Goal: Information Seeking & Learning: Learn about a topic

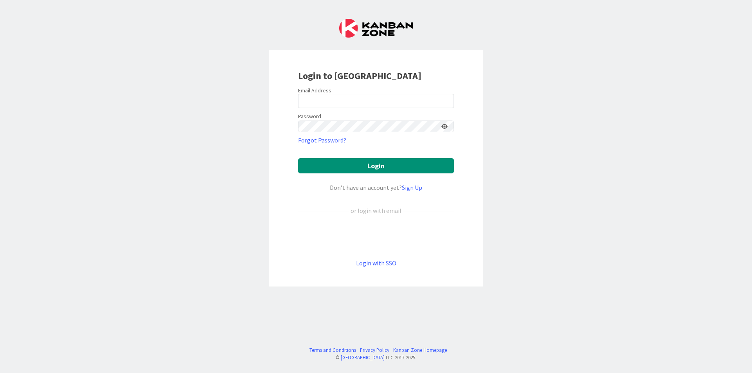
click at [386, 107] on form "Email Address Password Forgot Password? Login Don’t have an account yet? Sign U…" at bounding box center [376, 177] width 156 height 181
click at [390, 99] on input "email" at bounding box center [376, 101] width 156 height 14
type input "[EMAIL_ADDRESS][DOMAIN_NAME]"
click at [446, 124] on icon at bounding box center [444, 126] width 6 height 5
click at [419, 158] on button "Login" at bounding box center [376, 165] width 156 height 15
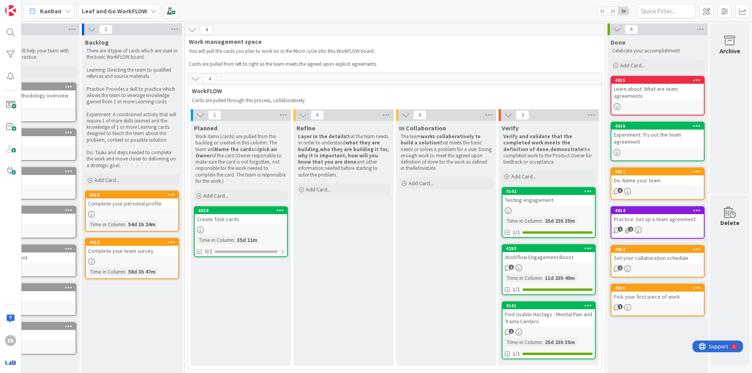
click at [129, 12] on b "Leaf and Go WorkFLOW" at bounding box center [114, 11] width 65 height 8
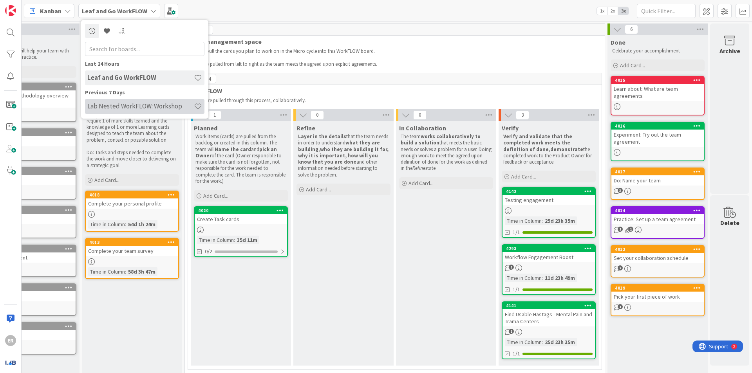
click at [130, 104] on h4 "Lab Nested WorkFLOW: Workshop" at bounding box center [140, 106] width 107 height 8
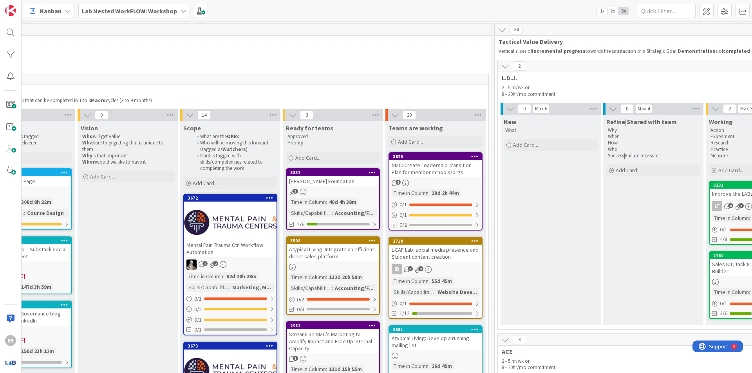
scroll to position [274, 780]
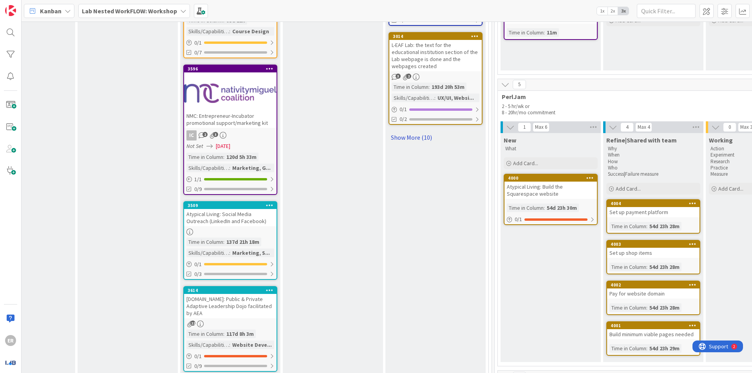
click at [409, 131] on link "Show More (10)" at bounding box center [436, 137] width 94 height 13
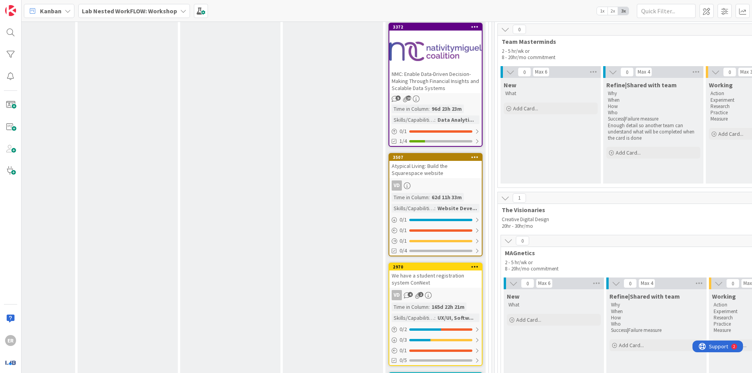
scroll to position [1527, 780]
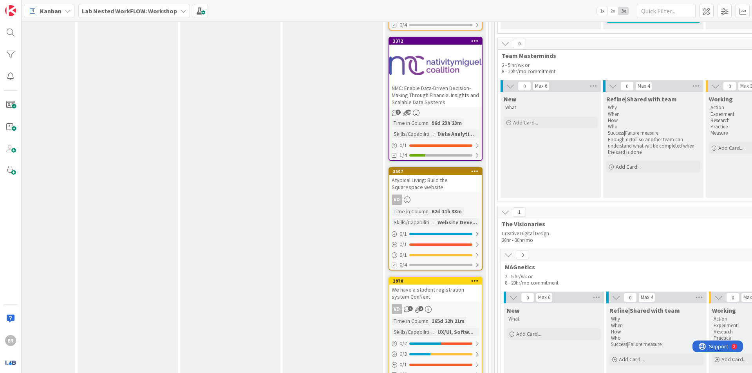
click at [408, 58] on div at bounding box center [435, 65] width 92 height 35
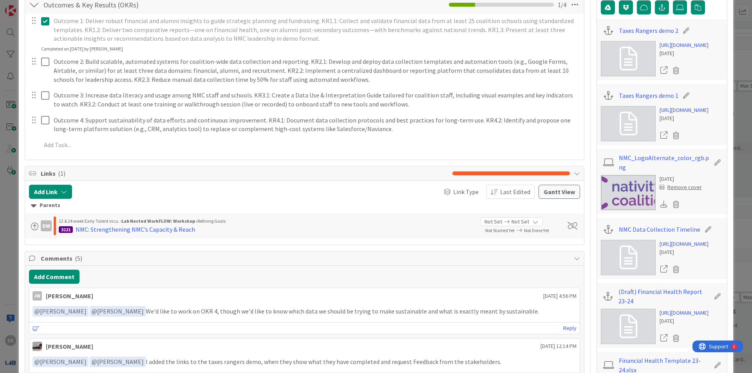
scroll to position [196, 0]
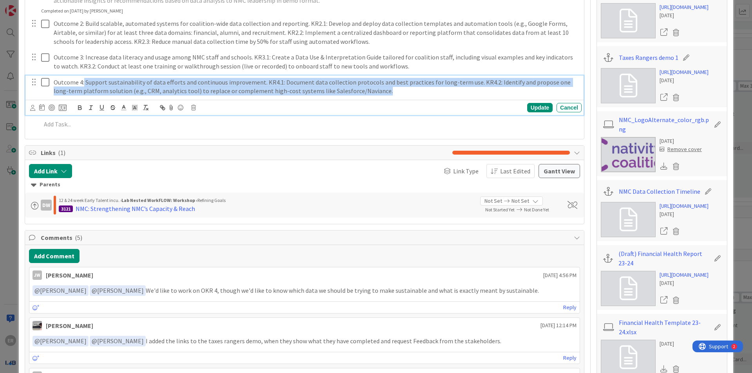
drag, startPoint x: 84, startPoint y: 79, endPoint x: 390, endPoint y: 87, distance: 306.4
click at [390, 87] on p "Outcome 4: Support sustainability of data efforts and continuous improvement. K…" at bounding box center [316, 87] width 525 height 18
copy p "Support sustainability of data efforts and continuous improvement. KR4.1: Docum…"
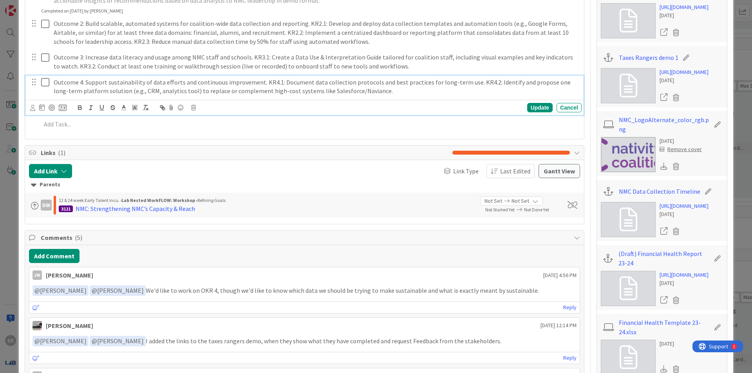
scroll to position [117, 0]
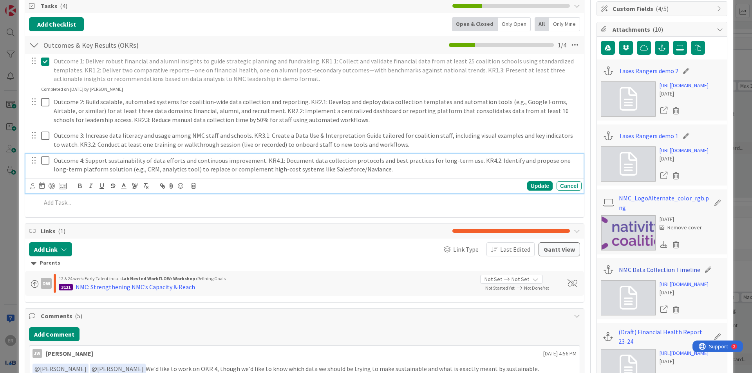
click at [646, 265] on link "NMC Data Collection Timeline" at bounding box center [659, 269] width 81 height 9
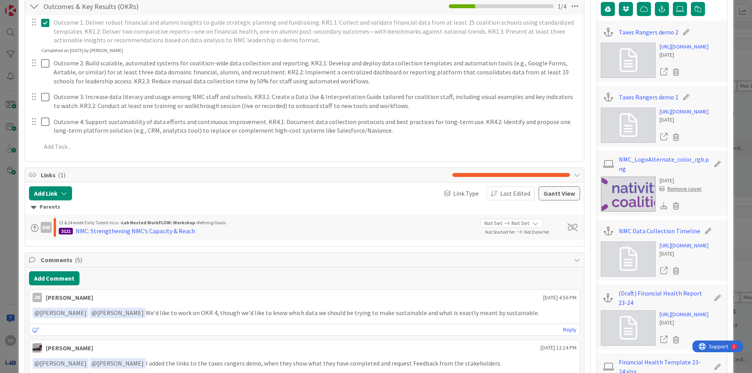
scroll to position [157, 0]
click at [684, 249] on link "[URL][DOMAIN_NAME]" at bounding box center [684, 245] width 49 height 8
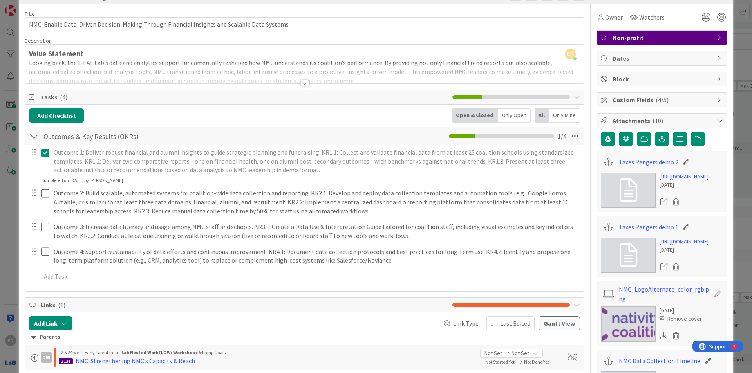
scroll to position [0, 0]
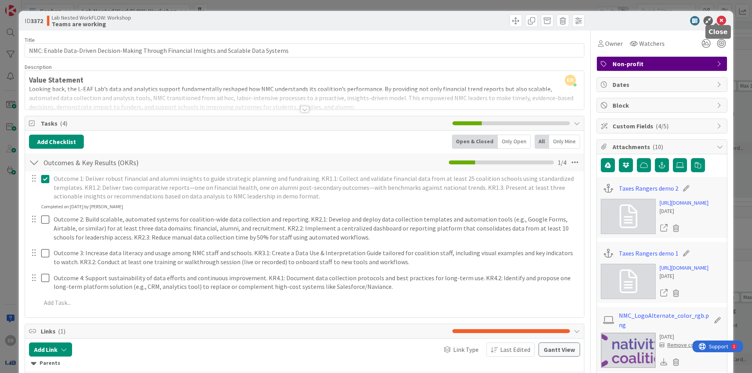
click at [717, 19] on icon at bounding box center [721, 20] width 9 height 9
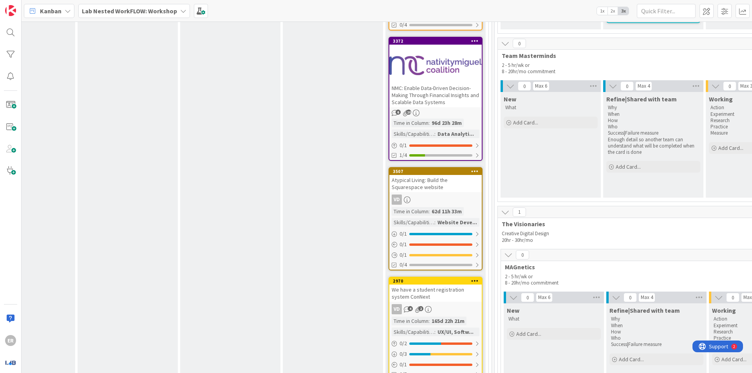
click at [439, 52] on div at bounding box center [435, 65] width 92 height 35
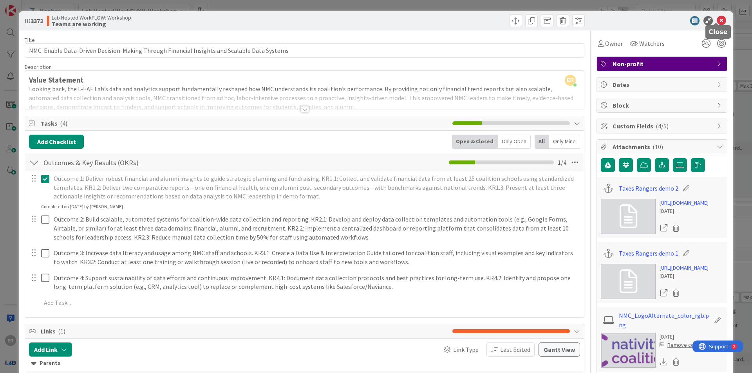
click at [717, 20] on icon at bounding box center [721, 20] width 9 height 9
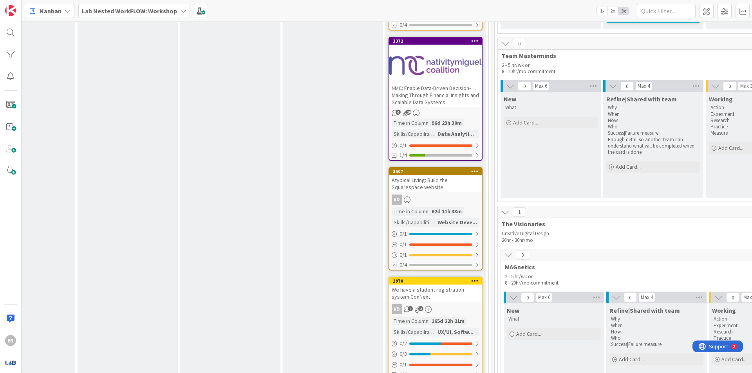
click at [443, 57] on div at bounding box center [435, 65] width 92 height 35
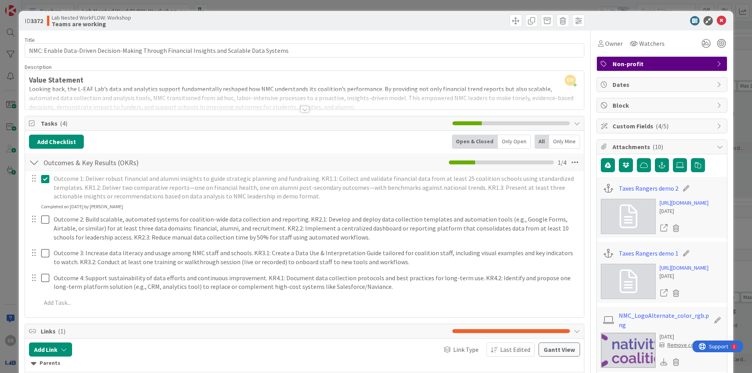
click at [521, 96] on div at bounding box center [304, 100] width 559 height 20
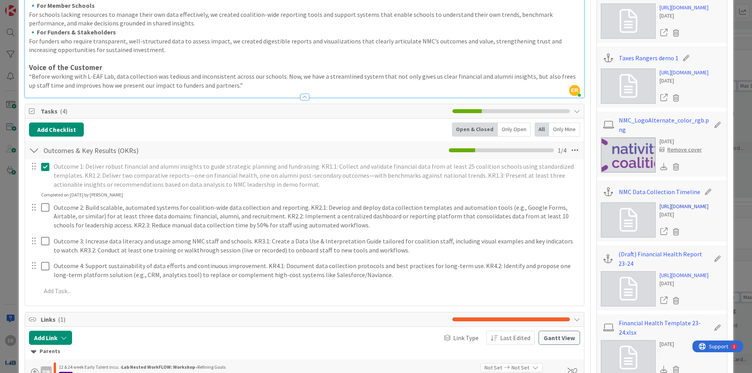
scroll to position [196, 0]
click at [623, 155] on img at bounding box center [628, 154] width 55 height 35
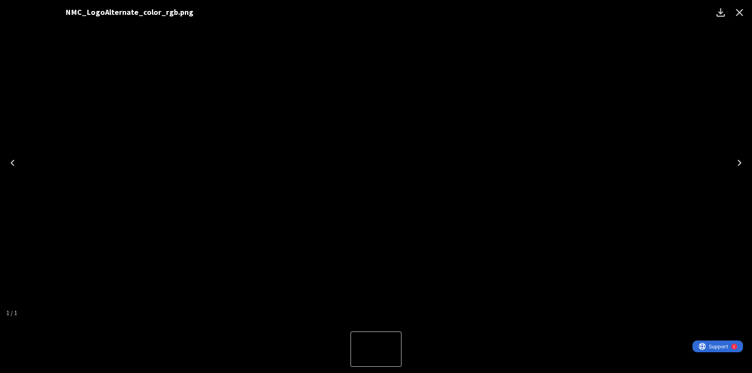
drag, startPoint x: 381, startPoint y: 146, endPoint x: 453, endPoint y: 166, distance: 73.9
click at [435, 163] on img "1 of 1" at bounding box center [435, 163] width 0 height 0
drag, startPoint x: 420, startPoint y: 168, endPoint x: 251, endPoint y: 168, distance: 168.8
click at [396, 171] on div "NMC_LogoAlternate_color_rgb.png" at bounding box center [376, 162] width 752 height 325
drag, startPoint x: 251, startPoint y: 168, endPoint x: 215, endPoint y: 163, distance: 36.7
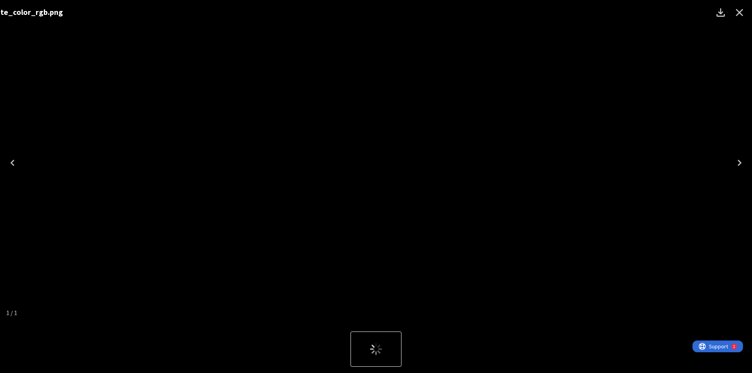
click at [219, 163] on div "NMC_LogoAlternate_color_rgb.png NMC_LogoAlternate_color_rgb.png NMC_LogoAlterna…" at bounding box center [304, 162] width 2707 height 325
click at [741, 14] on icon "Close" at bounding box center [739, 12] width 7 height 7
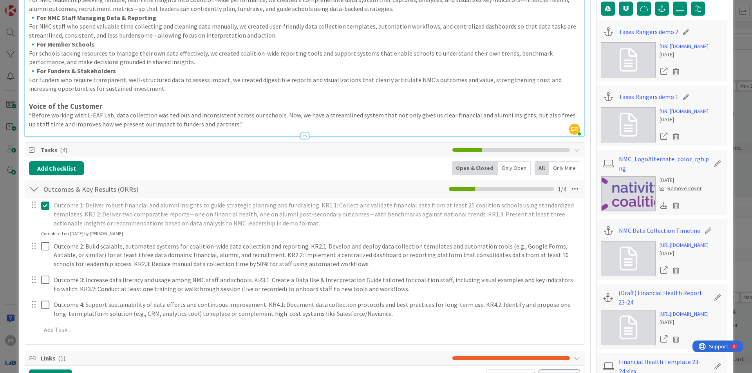
scroll to position [0, 0]
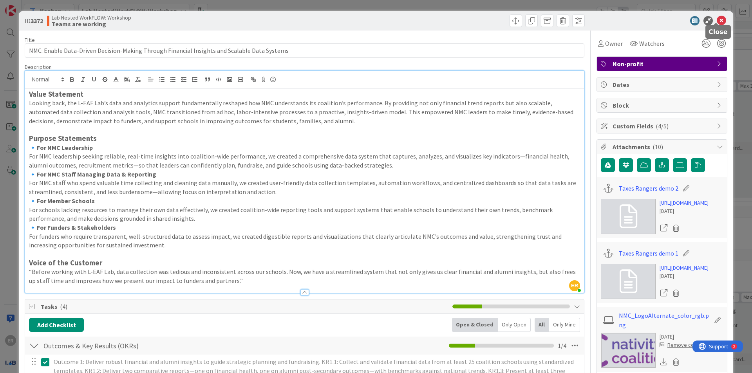
click at [717, 16] on icon at bounding box center [721, 20] width 9 height 9
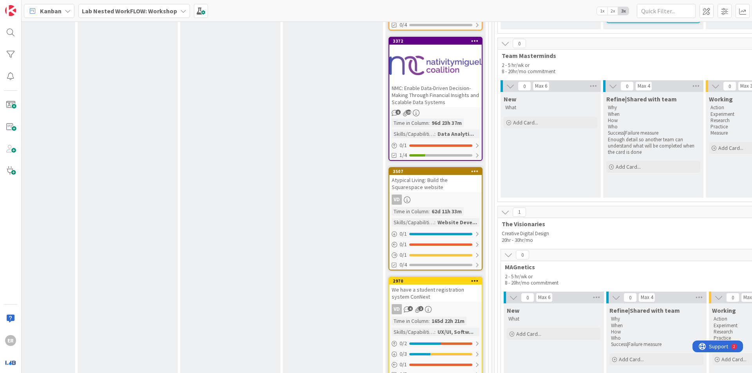
click at [473, 38] on icon at bounding box center [474, 40] width 7 height 5
